Goal: Task Accomplishment & Management: Manage account settings

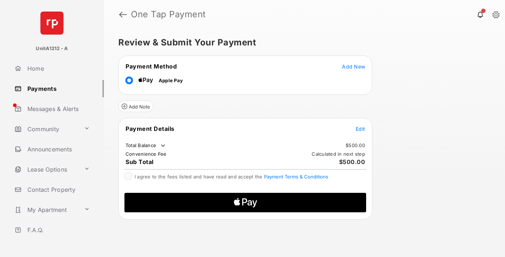
click at [354, 66] on span "Add New" at bounding box center [353, 67] width 23 height 6
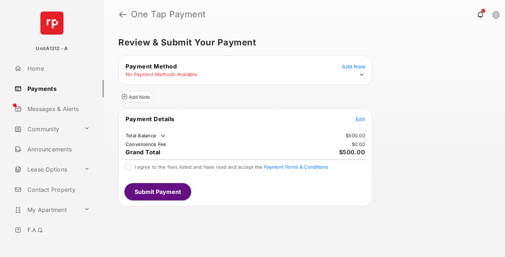
click at [362, 75] on icon at bounding box center [362, 74] width 6 height 6
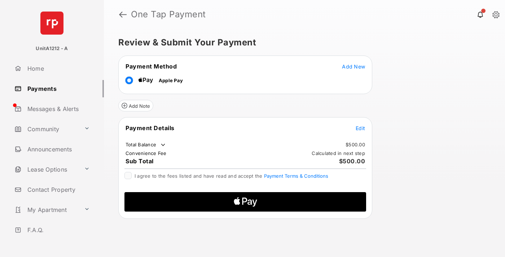
click at [361, 128] on span "Edit" at bounding box center [360, 128] width 9 height 6
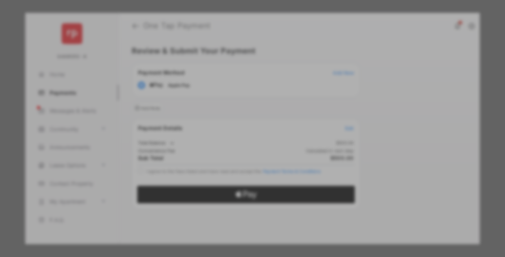
click at [239, 134] on div "Other Amount" at bounding box center [239, 133] width 117 height 12
type input "***"
click at [228, 197] on button "Save" at bounding box center [228, 202] width 36 height 17
